Goal: Understand process/instructions: Learn how to perform a task or action

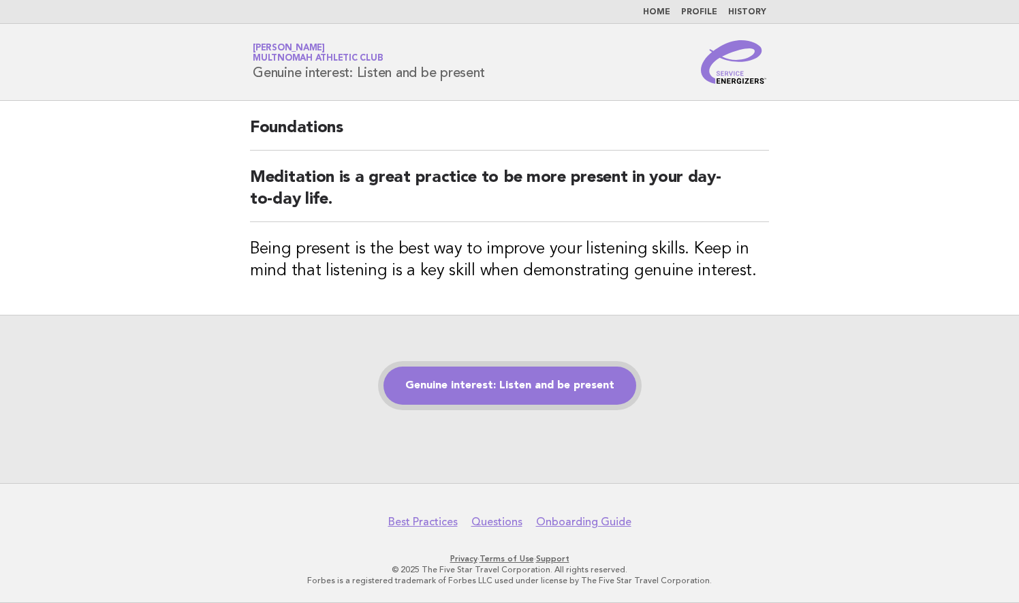
click at [502, 393] on link "Genuine interest: Listen and be present" at bounding box center [510, 386] width 253 height 38
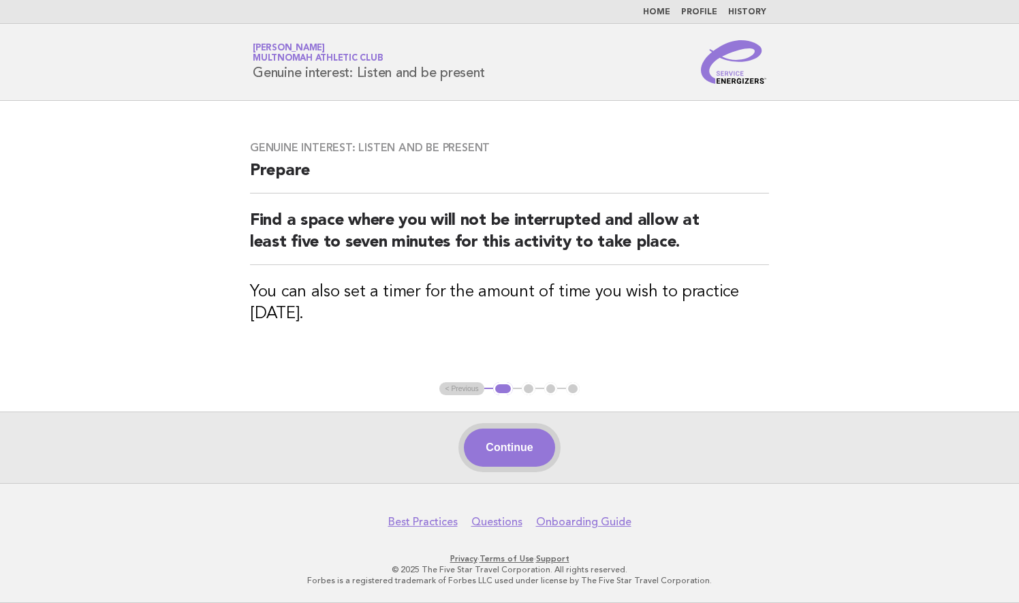
click at [536, 447] on button "Continue" at bounding box center [509, 448] width 91 height 38
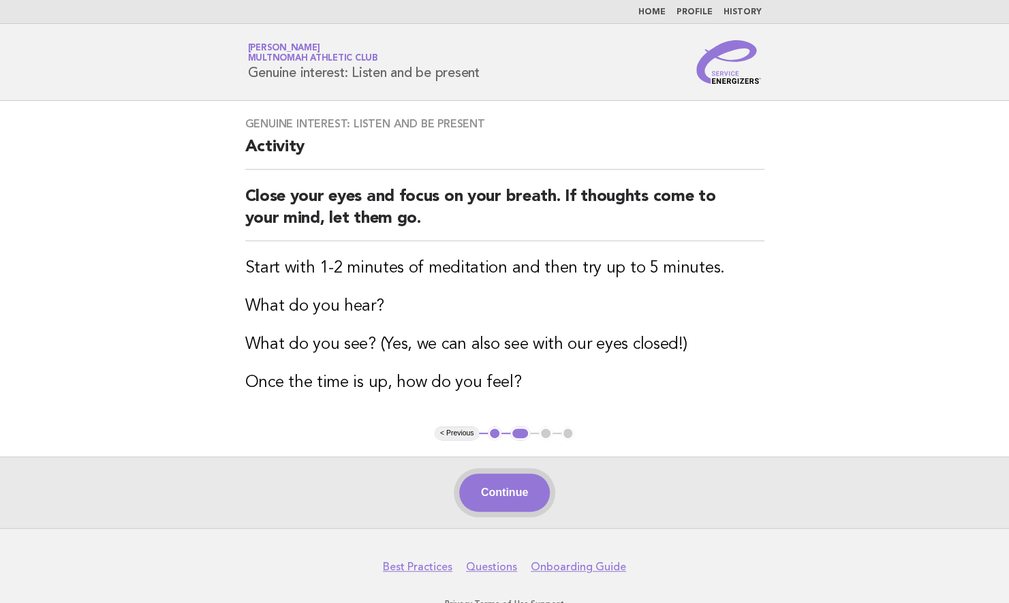
click at [504, 490] on button "Continue" at bounding box center [504, 493] width 91 height 38
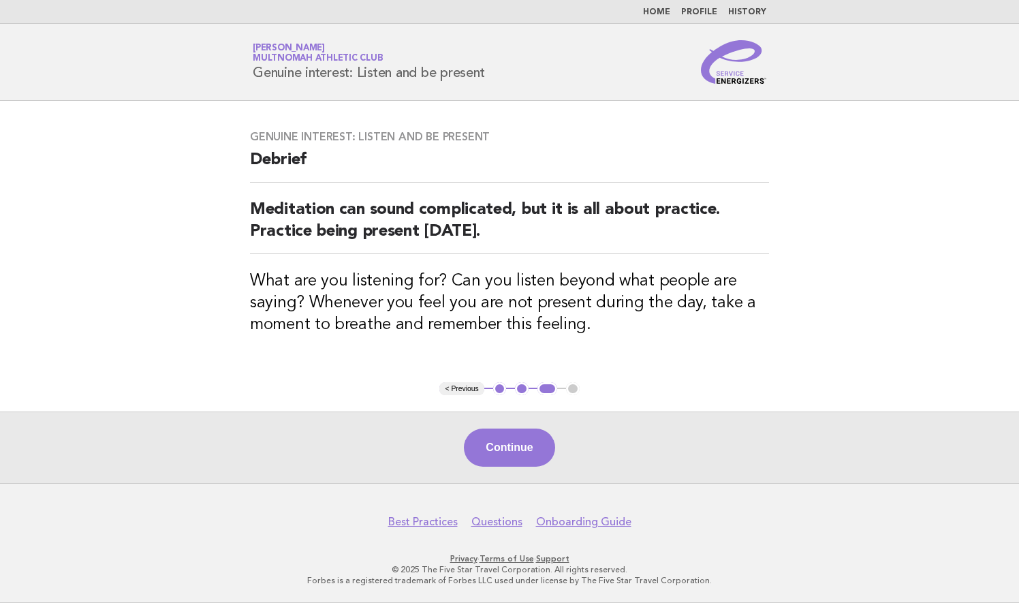
click at [502, 492] on footer "Best Practices Questions Onboarding Guide Privacy · Terms of Use · Support © 20…" at bounding box center [509, 543] width 1019 height 120
click at [510, 461] on button "Continue" at bounding box center [509, 448] width 91 height 38
